Goal: Find contact information: Find contact information

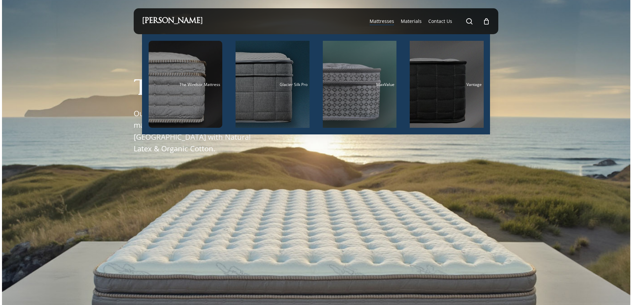
click at [378, 16] on li "Mattresses The Windsor Mattress Glacier Silk Pro MaxValue Vantage" at bounding box center [381, 21] width 31 height 26
click at [378, 24] on span "Mattresses" at bounding box center [381, 21] width 25 height 6
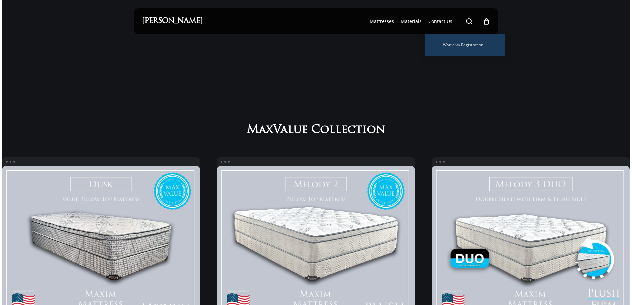
click at [443, 20] on span "Contact Us" at bounding box center [440, 21] width 24 height 6
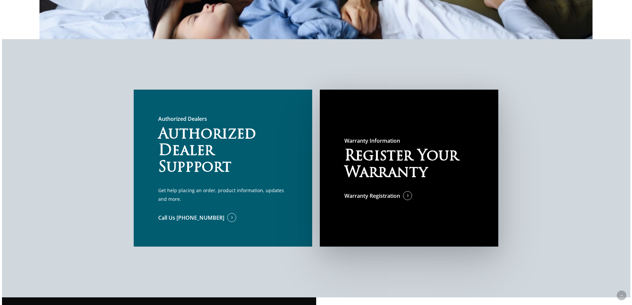
scroll to position [464, 0]
